Goal: Task Accomplishment & Management: Complete application form

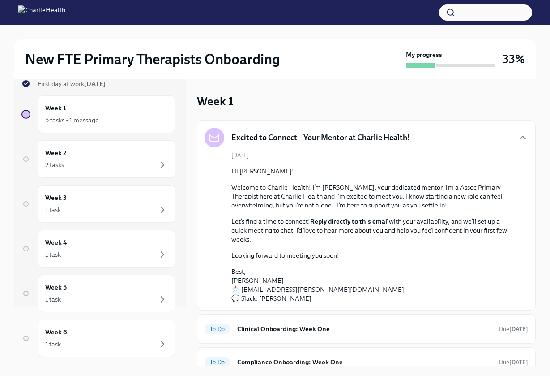
scroll to position [60, 0]
click at [536, 313] on div "Excited to Connect – Your Mentor at Charlie Health! [DATE] Hi [PERSON_NAME]! We…" at bounding box center [366, 248] width 339 height 257
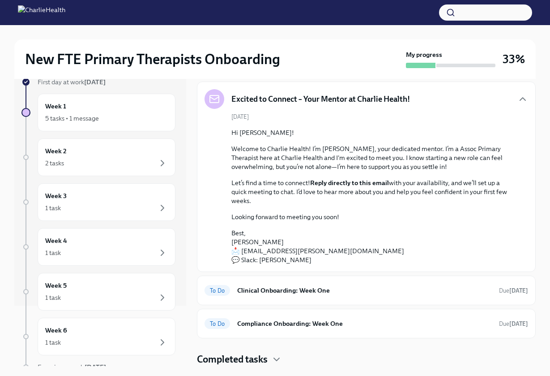
scroll to position [39, 0]
click at [272, 354] on div "Completed tasks" at bounding box center [366, 358] width 339 height 13
click at [296, 327] on h6 "Compliance Onboarding: Week One" at bounding box center [364, 323] width 255 height 10
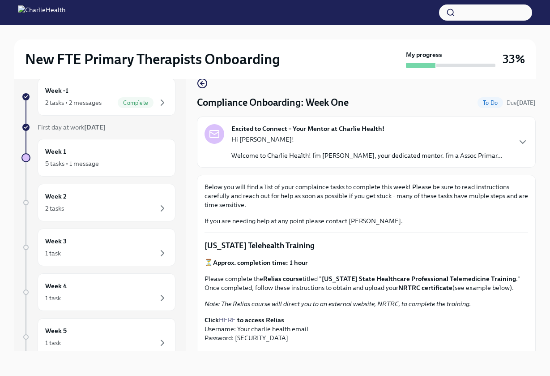
scroll to position [15, 0]
click at [94, 162] on div "5 tasks • 1 message" at bounding box center [72, 163] width 54 height 9
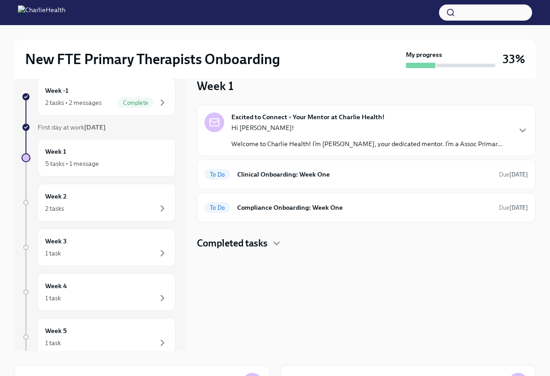
scroll to position [1, 0]
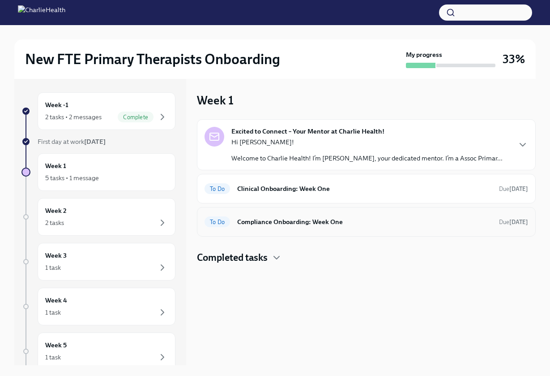
click at [343, 222] on h6 "Compliance Onboarding: Week One" at bounding box center [364, 222] width 255 height 10
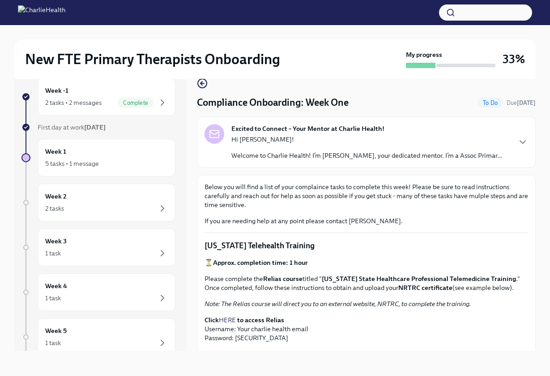
scroll to position [15, 0]
click at [493, 155] on div "Excited to Connect – Your Mentor at Charlie Health! Hi [PERSON_NAME]! Welcome t…" at bounding box center [367, 142] width 324 height 36
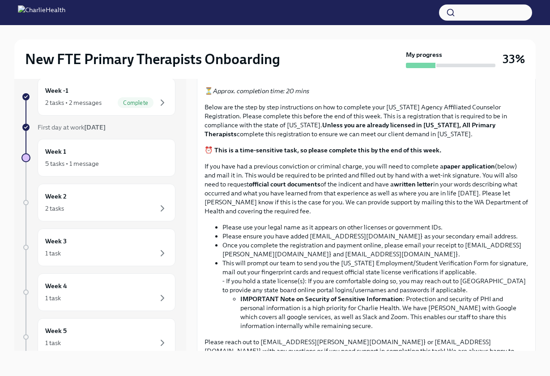
scroll to position [548, 0]
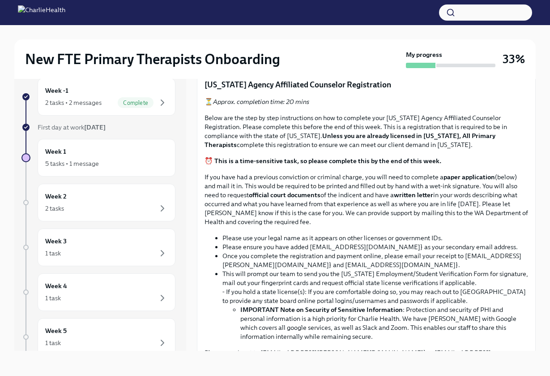
click at [336, 7] on strong "Access your CPR & First Aid training HERE" at bounding box center [276, 3] width 126 height 8
